Goal: Information Seeking & Learning: Find specific fact

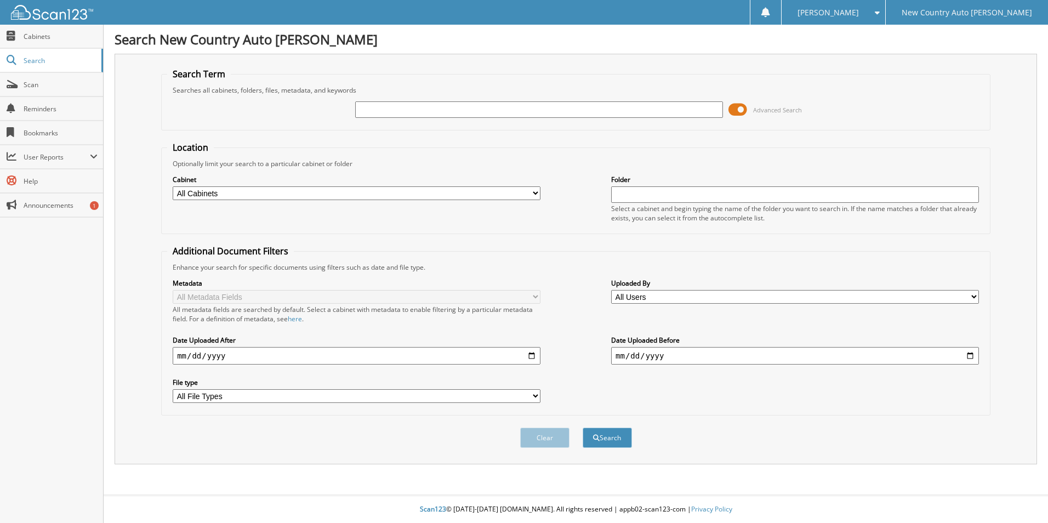
click at [420, 110] on input "text" at bounding box center [539, 109] width 368 height 16
type input "75178"
click at [583, 427] on button "Search" at bounding box center [607, 437] width 49 height 20
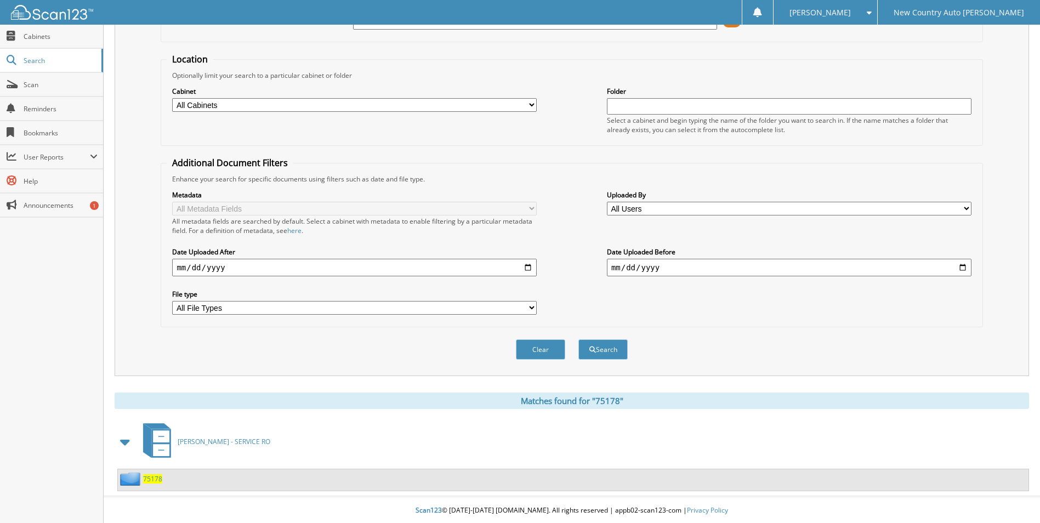
scroll to position [90, 0]
click at [146, 476] on span "75178" at bounding box center [152, 477] width 19 height 9
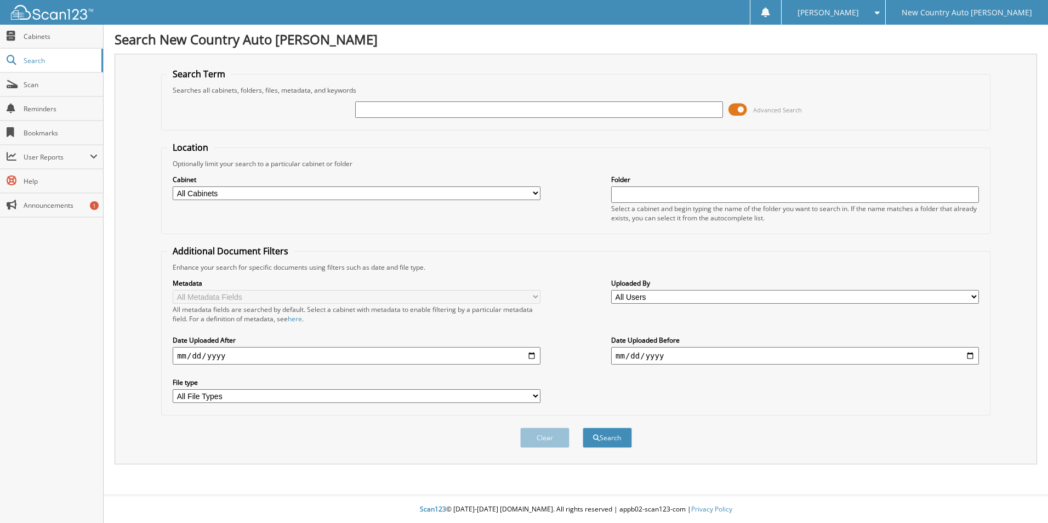
click at [414, 106] on input "text" at bounding box center [539, 109] width 368 height 16
type input "75377"
click at [583, 427] on button "Search" at bounding box center [607, 437] width 49 height 20
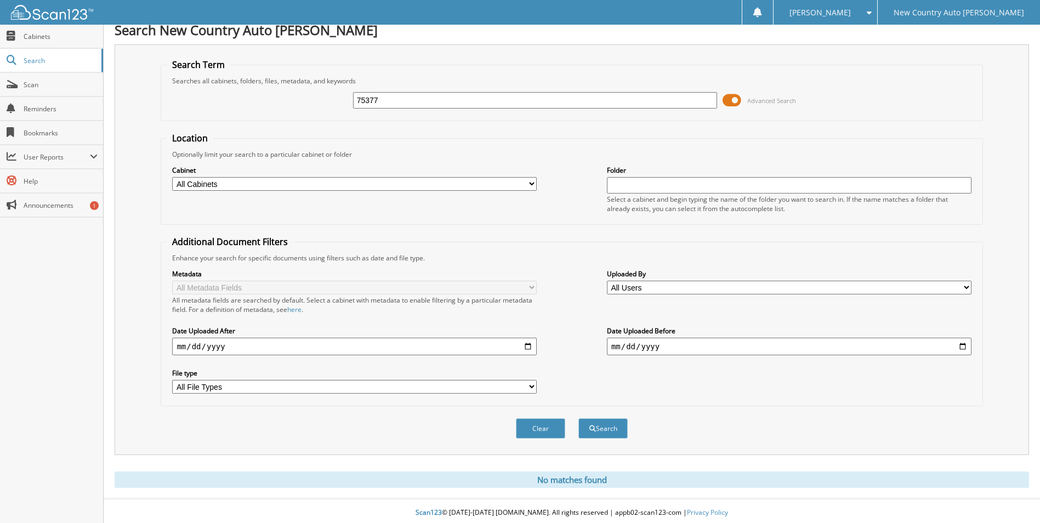
scroll to position [13, 0]
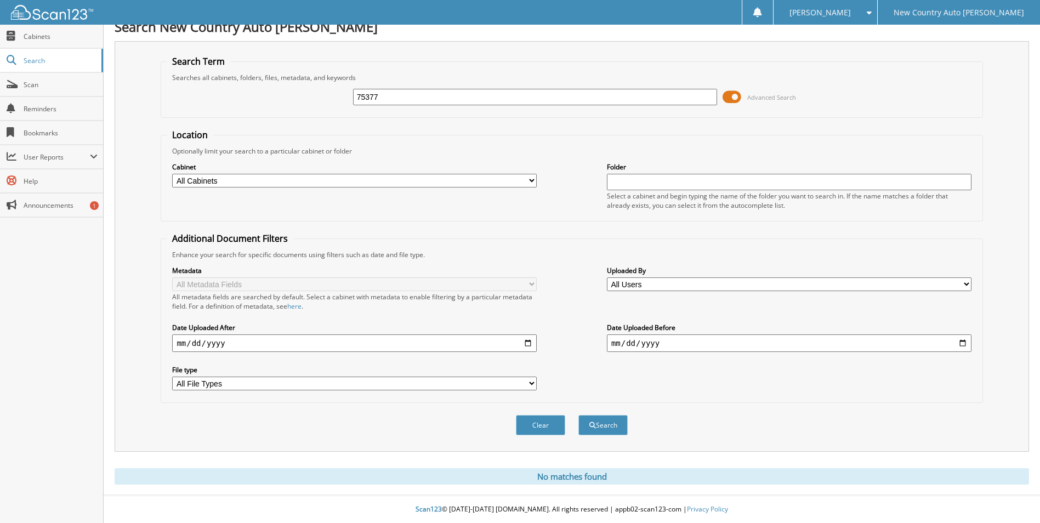
click at [369, 99] on input "75377" at bounding box center [535, 97] width 364 height 16
click at [383, 95] on input "75377" at bounding box center [535, 97] width 364 height 16
click at [375, 95] on input "75377" at bounding box center [535, 97] width 364 height 16
click at [358, 96] on input "75377" at bounding box center [535, 97] width 364 height 16
click at [578, 415] on button "Search" at bounding box center [602, 425] width 49 height 20
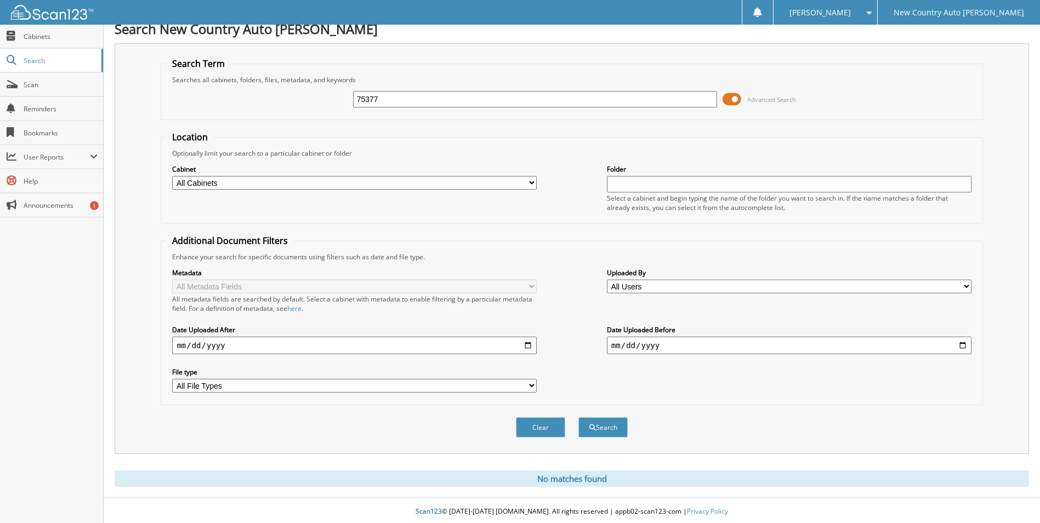
scroll to position [13, 0]
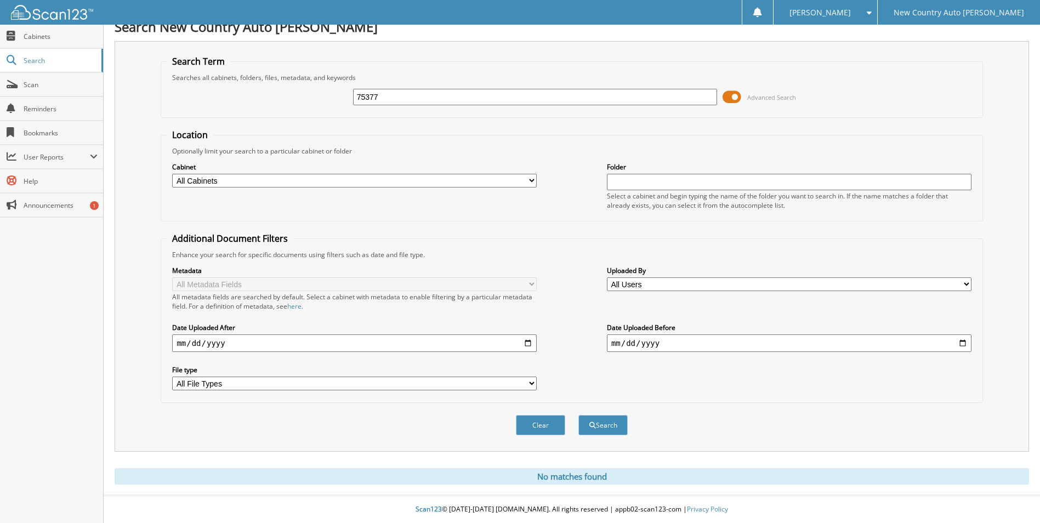
drag, startPoint x: 446, startPoint y: 193, endPoint x: 424, endPoint y: 157, distance: 42.3
click at [424, 157] on div "Cabinet All Cabinets [GEOGRAPHIC_DATA] - SERVICE RO Needs Filing Folder Select …" at bounding box center [571, 186] width 809 height 60
